Goal: Information Seeking & Learning: Learn about a topic

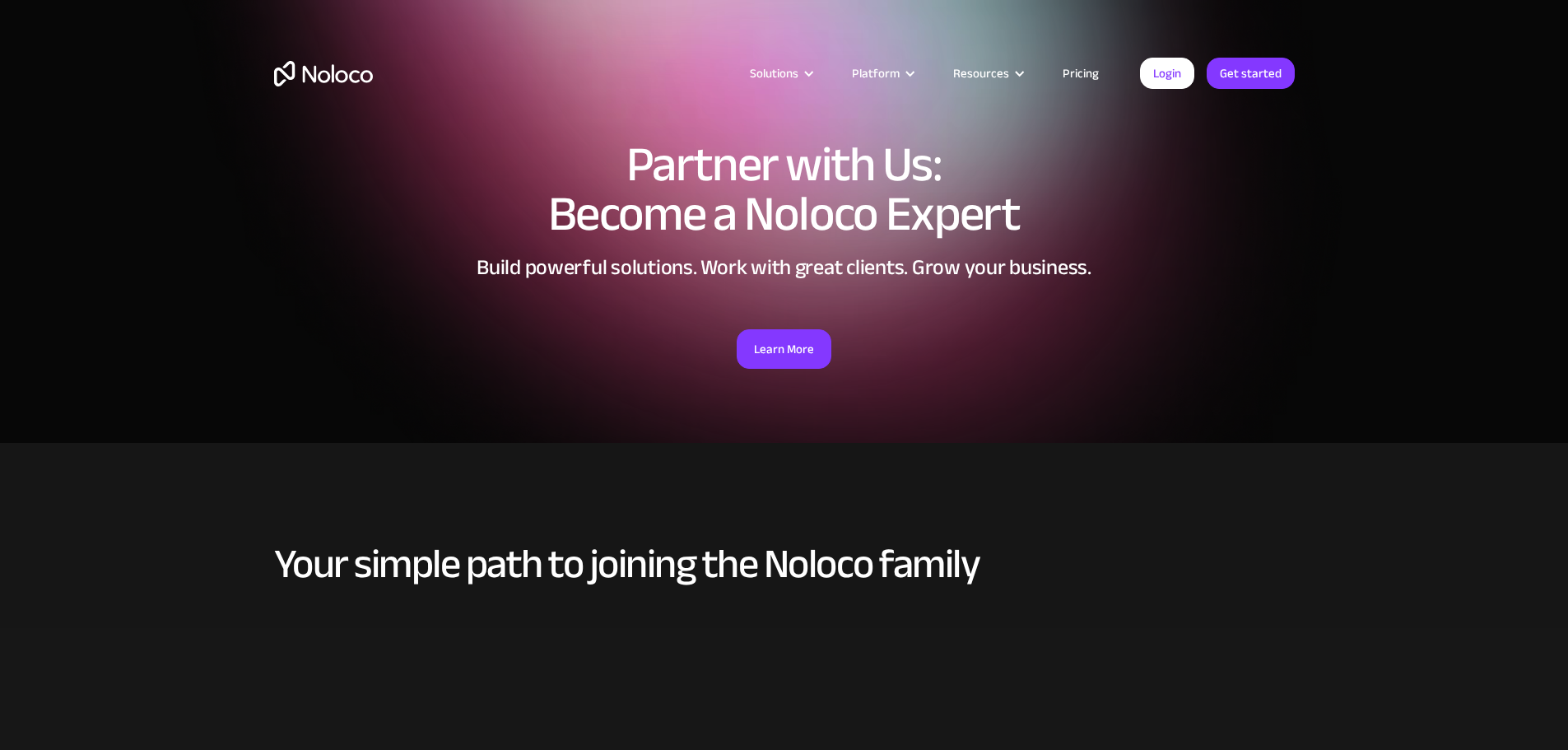
drag, startPoint x: 0, startPoint y: 0, endPoint x: 338, endPoint y: 76, distance: 346.4
